Goal: Task Accomplishment & Management: Complete application form

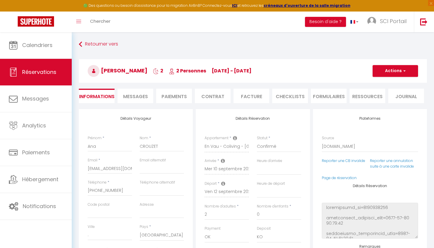
select select "12351"
select select
select select "14"
select select "2"
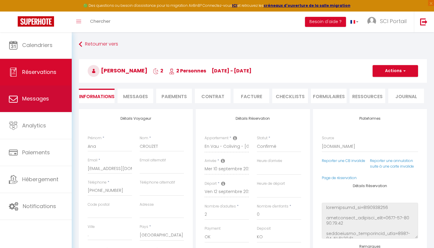
select select
checkbox input "false"
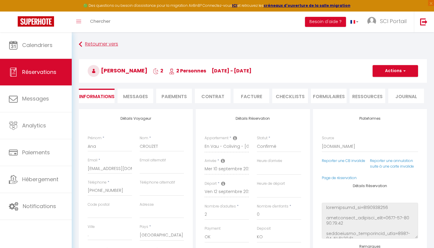
click at [96, 42] on link "Retourner vers" at bounding box center [253, 44] width 348 height 11
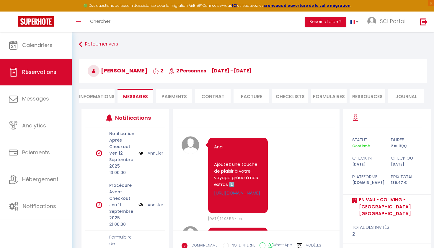
click at [94, 93] on li "Informations" at bounding box center [97, 96] width 36 height 14
select select
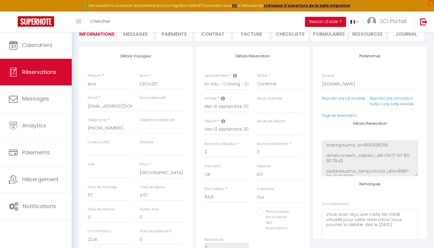
scroll to position [76, 0]
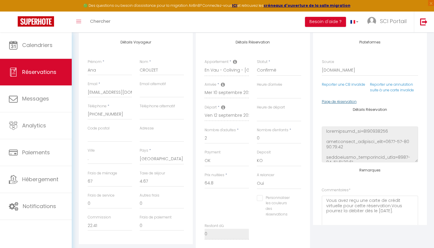
click at [328, 99] on link "Page de réservation" at bounding box center [339, 101] width 35 height 5
select select
checkbox input "false"
